Goal: Task Accomplishment & Management: Manage account settings

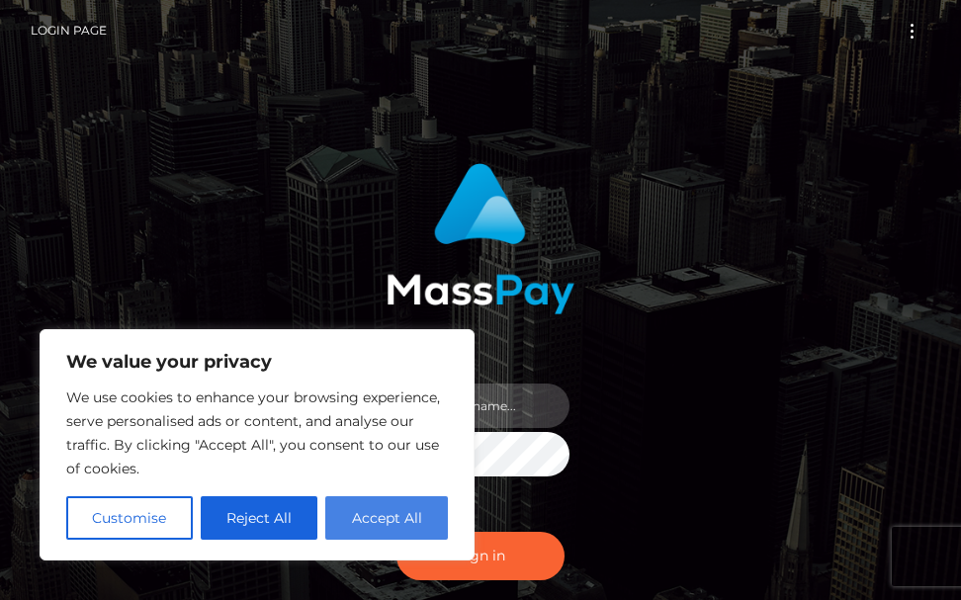
type input "[PERSON_NAME].cope2"
click at [373, 524] on button "Accept All" at bounding box center [386, 517] width 123 height 43
checkbox input "true"
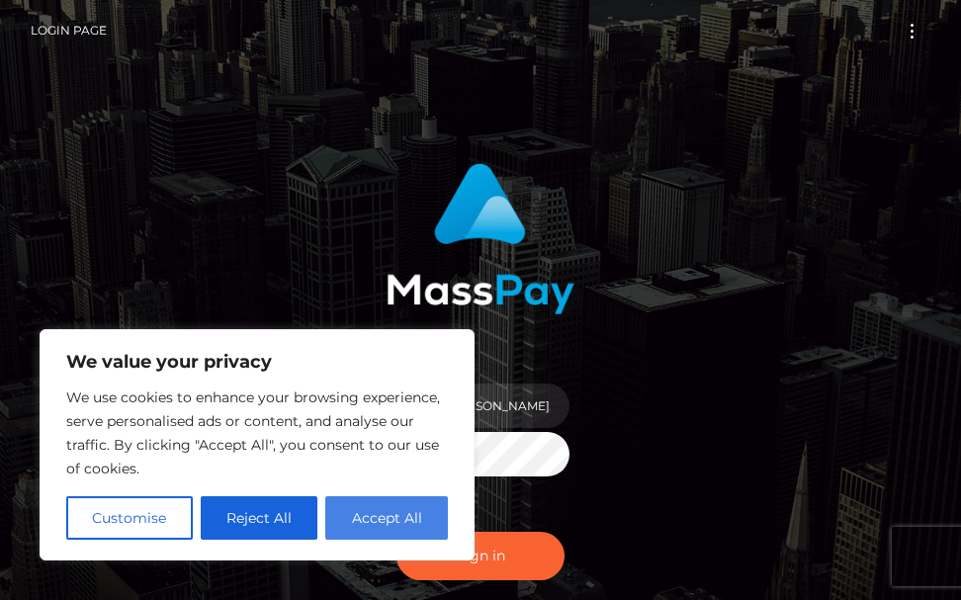
checkbox input "true"
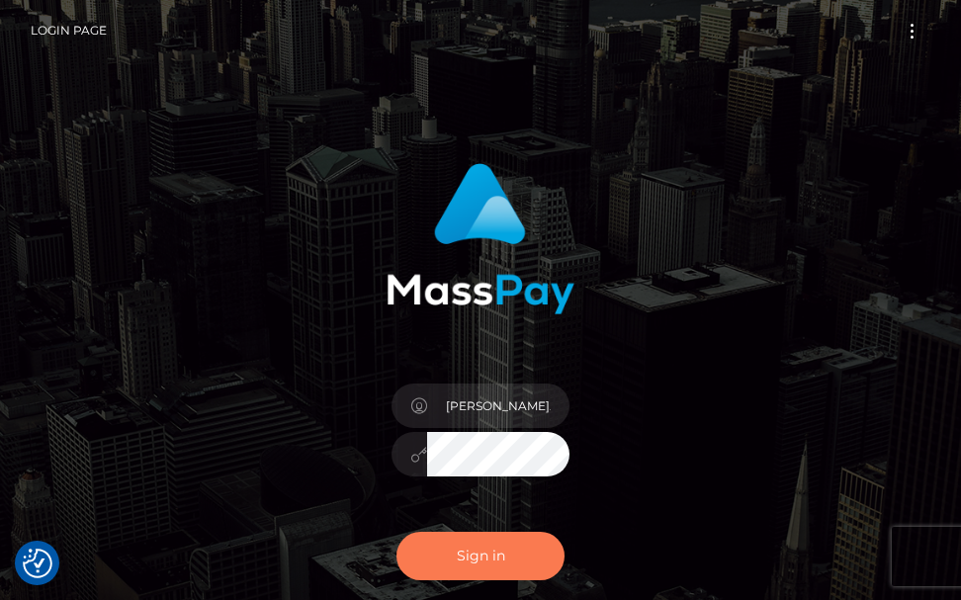
click at [434, 554] on button "Sign in" at bounding box center [480, 556] width 168 height 48
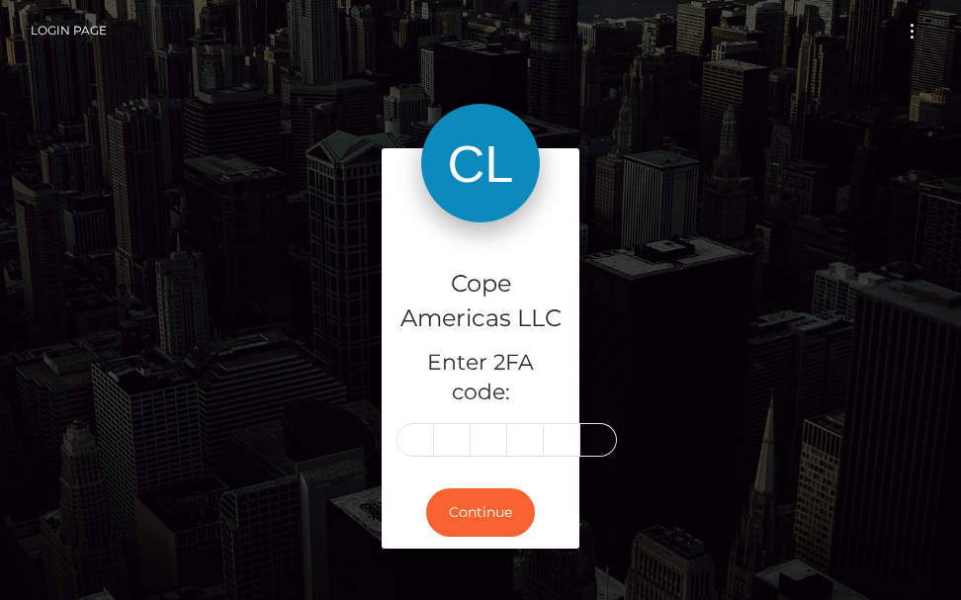
type input "1"
type input "8"
type input "0"
type input "9"
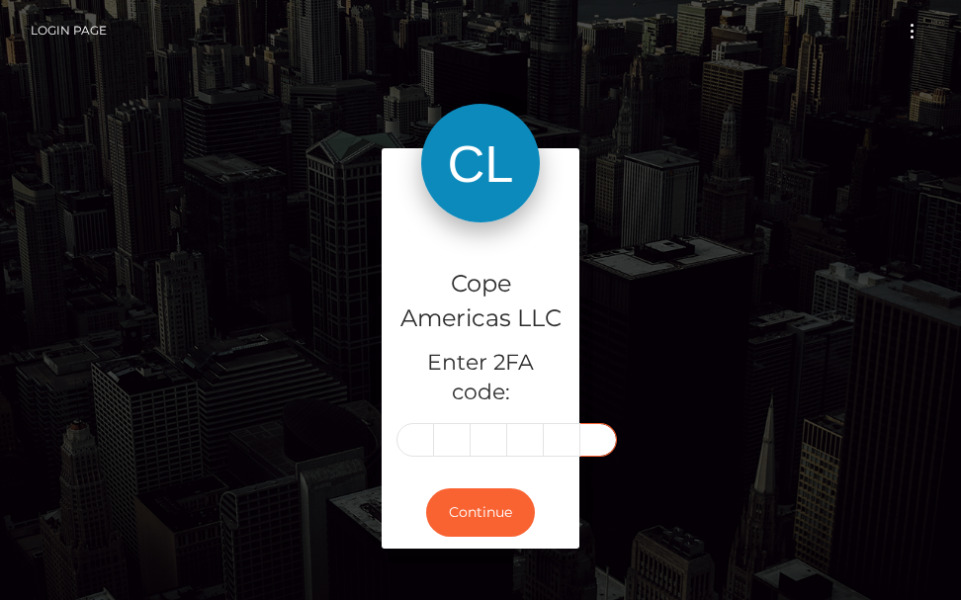
type input "5"
